Goal: Transaction & Acquisition: Purchase product/service

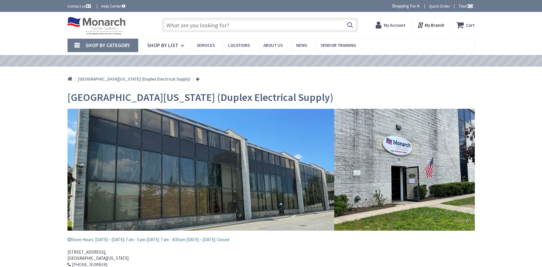
type input "[PERSON_NAME][GEOGRAPHIC_DATA][US_STATE], [GEOGRAPHIC_DATA]"
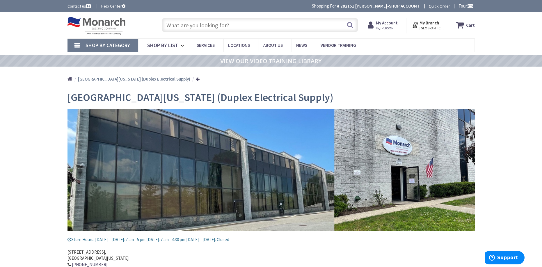
click at [195, 24] on input "text" at bounding box center [260, 25] width 196 height 15
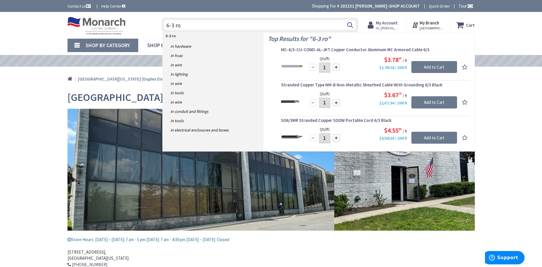
type input "6-3 rom"
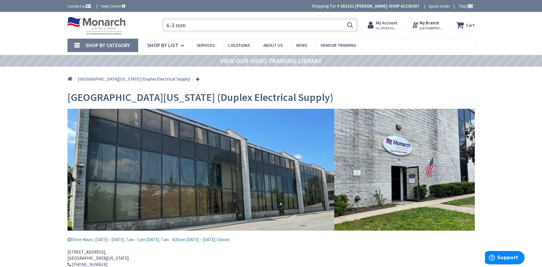
scroll to position [0, 0]
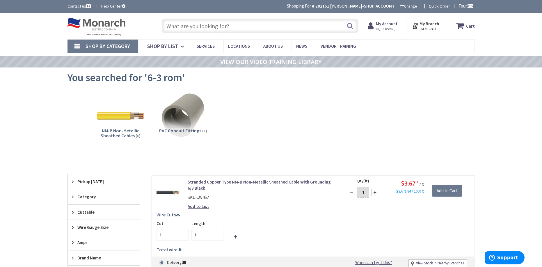
click at [202, 26] on input "text" at bounding box center [260, 26] width 196 height 15
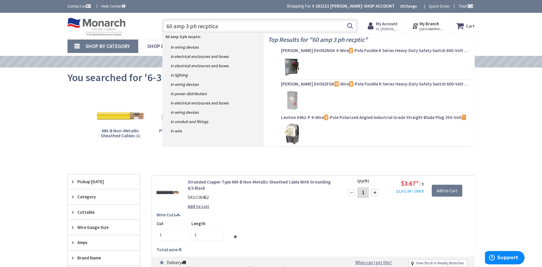
type input "60 amp 3 ph recptical"
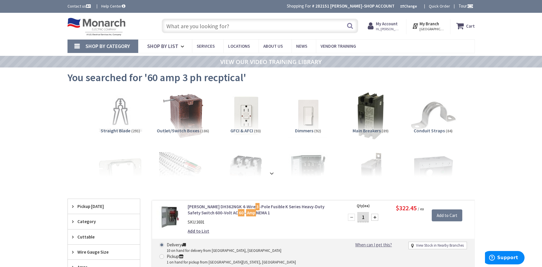
click at [183, 28] on input "text" at bounding box center [260, 26] width 196 height 15
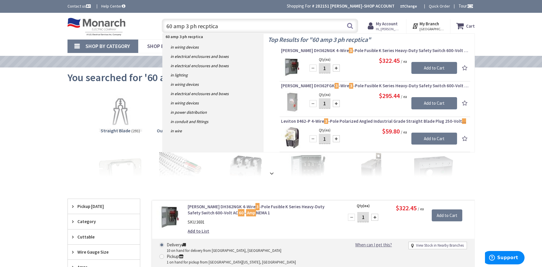
type input "60 amp 3 ph recptical"
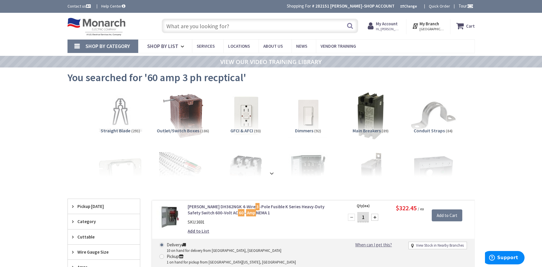
click at [201, 26] on input "text" at bounding box center [260, 26] width 196 height 15
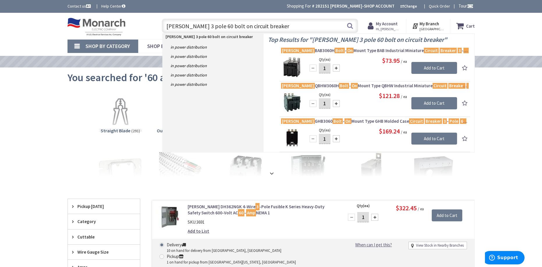
type input "eaton 3 pole 60 bolt on circuit breaker"
click at [288, 63] on img at bounding box center [292, 67] width 22 height 22
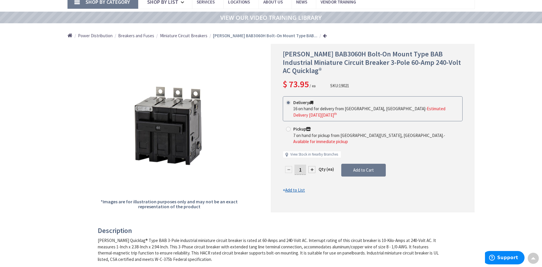
scroll to position [45, 0]
